Goal: Navigation & Orientation: Find specific page/section

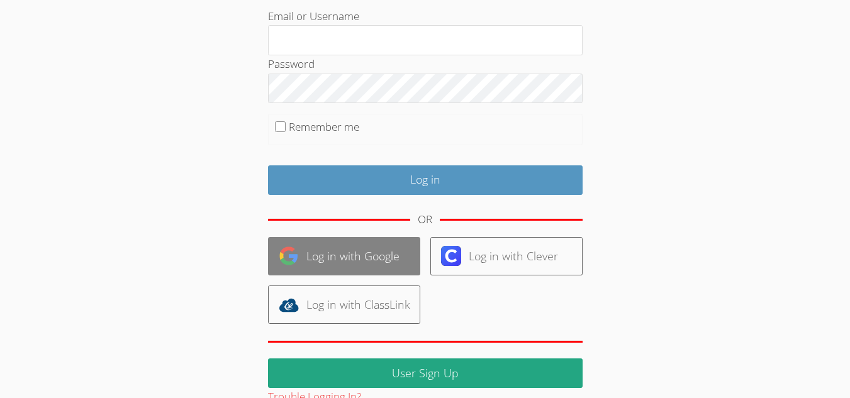
scroll to position [83, 0]
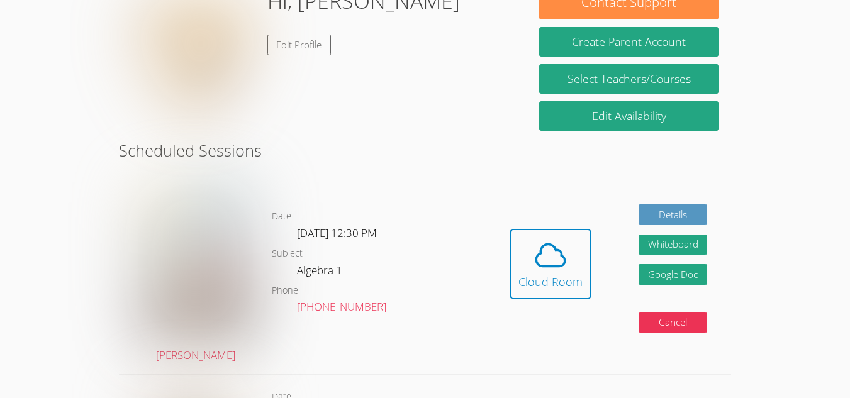
click at [531, 356] on div "Hidden Cloud Room Details Whiteboard Hidden Google Doc Cancel" at bounding box center [608, 273] width 245 height 202
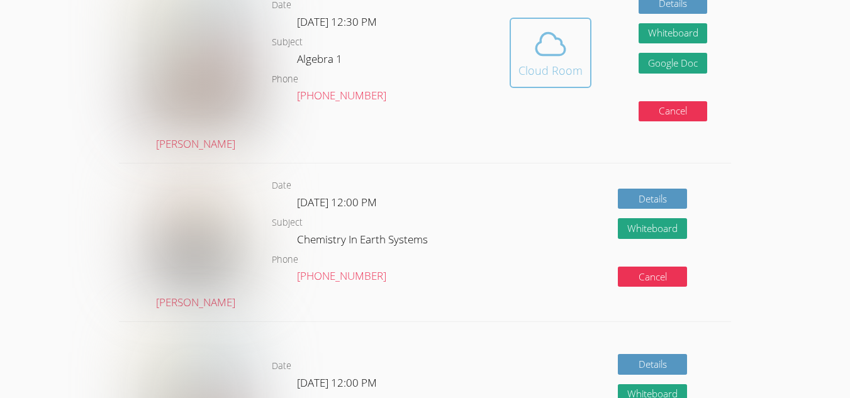
scroll to position [340, 0]
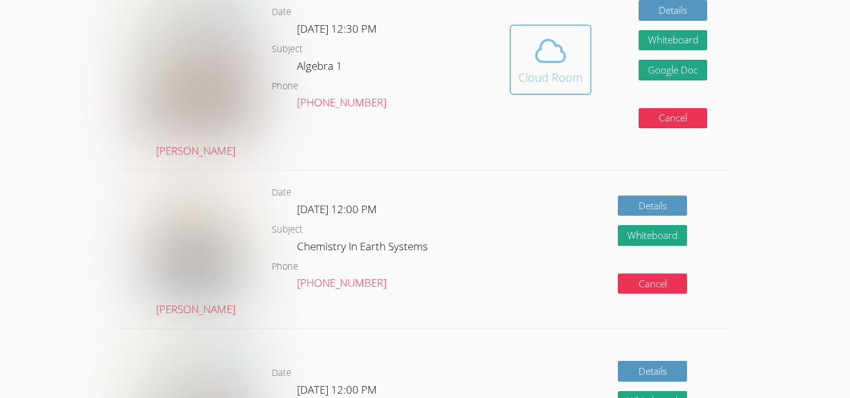
click at [572, 60] on span at bounding box center [551, 50] width 64 height 35
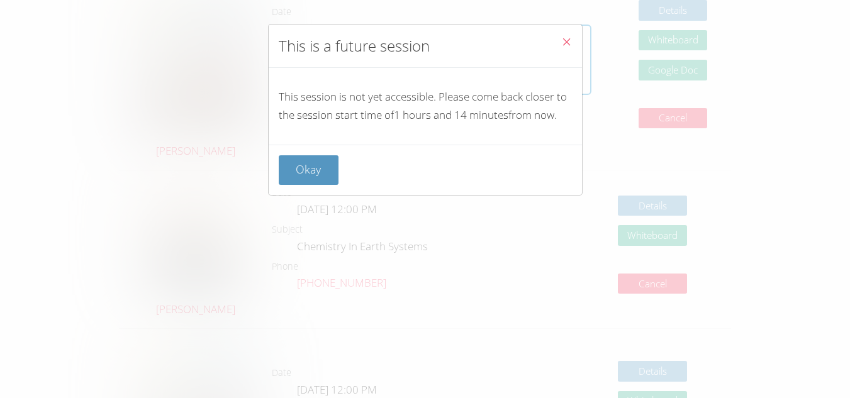
click at [566, 39] on button "Close" at bounding box center [566, 44] width 31 height 38
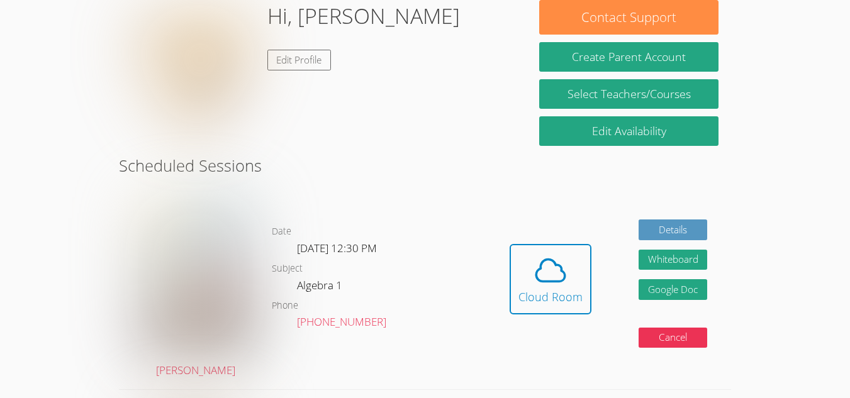
scroll to position [121, 0]
